Goal: Find contact information: Find contact information

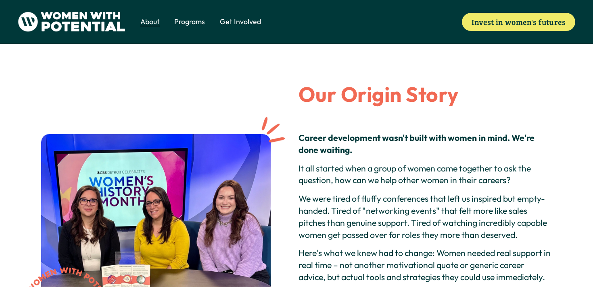
click at [84, 20] on img at bounding box center [72, 22] width 108 height 20
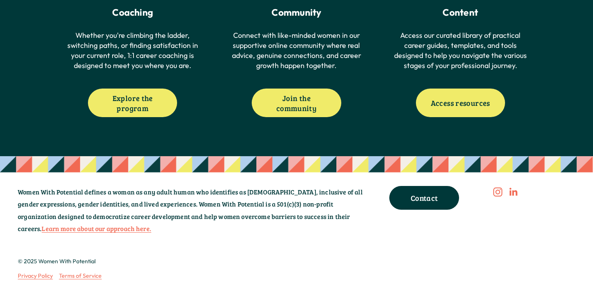
scroll to position [512, 0]
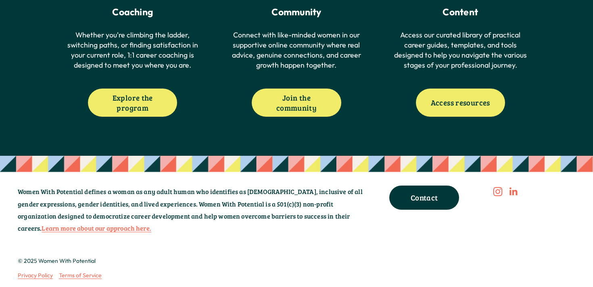
click at [394, 202] on link "Contact" at bounding box center [424, 198] width 70 height 24
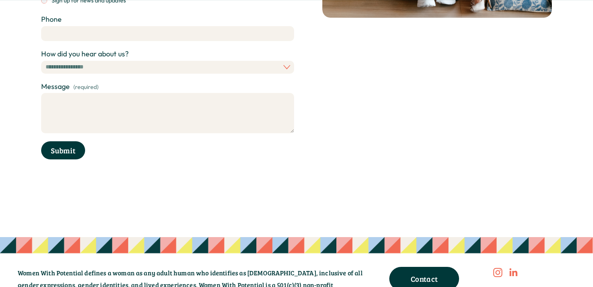
scroll to position [370, 0]
